Goal: Use online tool/utility: Use online tool/utility

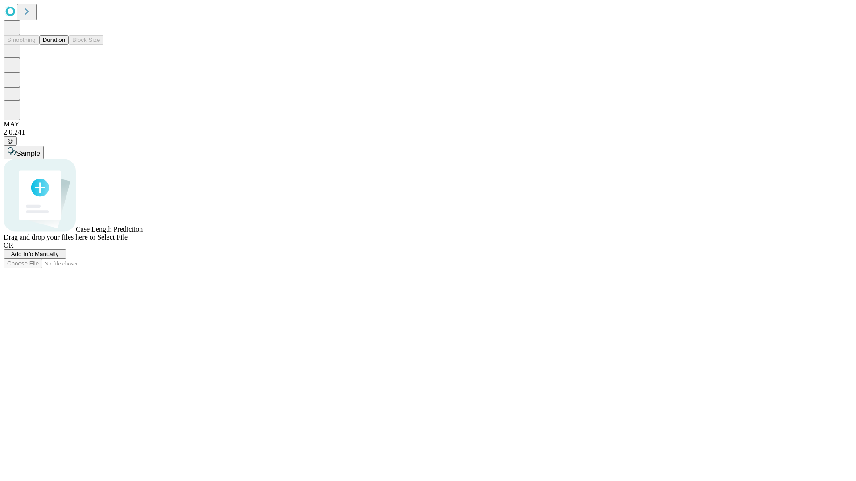
click at [59, 258] on span "Add Info Manually" at bounding box center [35, 254] width 48 height 7
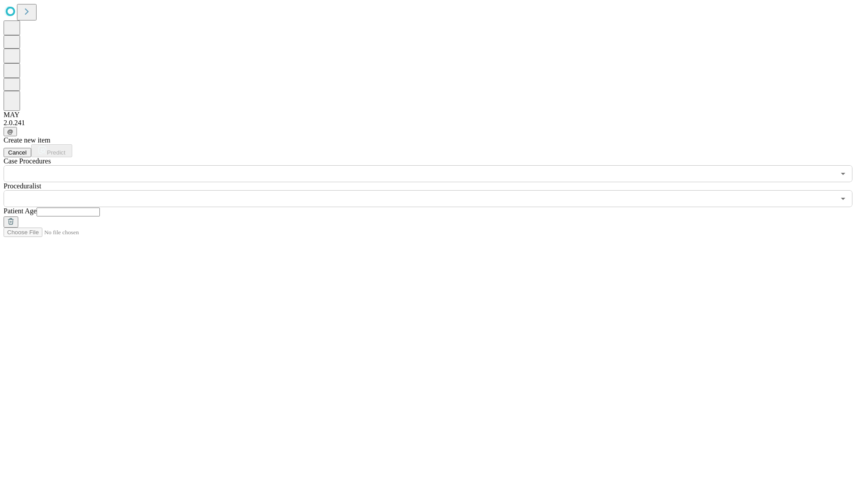
click at [100, 208] on input "text" at bounding box center [68, 212] width 63 height 9
type input "**"
click at [434, 190] on input "text" at bounding box center [419, 198] width 831 height 17
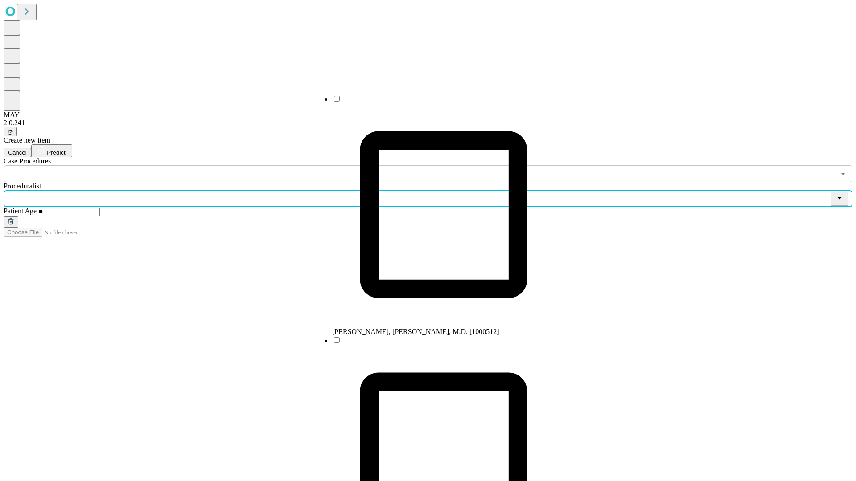
click at [435, 102] on li "[PERSON_NAME], [PERSON_NAME], M.D. [1000512]" at bounding box center [443, 216] width 223 height 242
click at [187, 165] on input "text" at bounding box center [419, 173] width 831 height 17
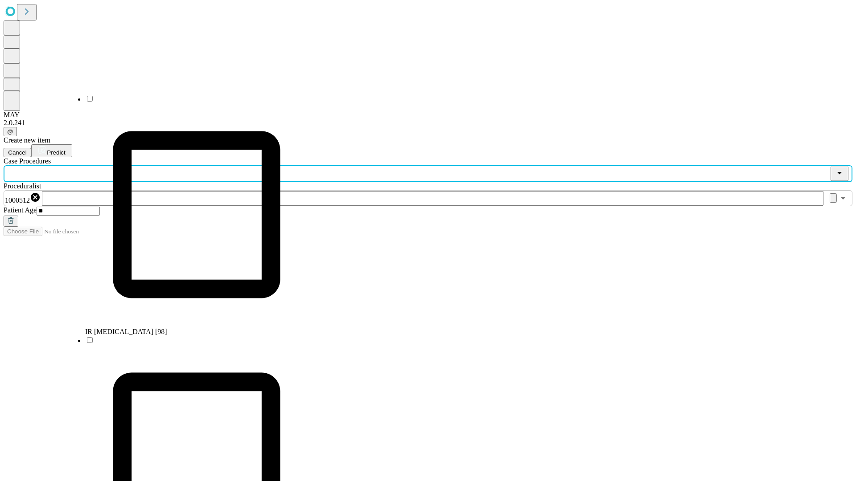
click at [188, 102] on li "IR [MEDICAL_DATA] [98]" at bounding box center [196, 216] width 223 height 242
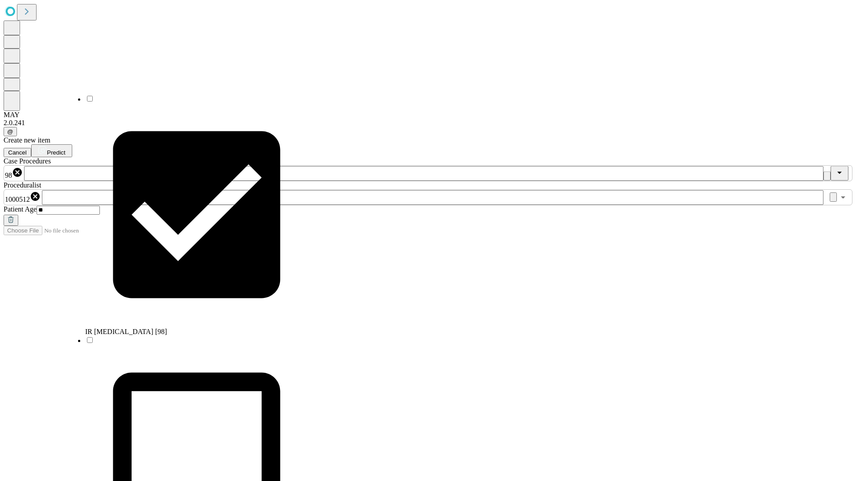
click at [65, 149] on span "Predict" at bounding box center [56, 152] width 18 height 7
